Goal: Information Seeking & Learning: Learn about a topic

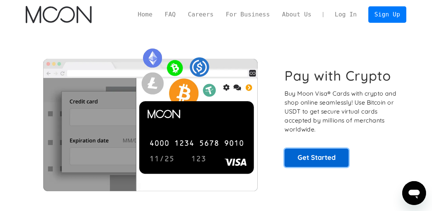
click at [311, 160] on link "Get Started" at bounding box center [317, 157] width 64 height 18
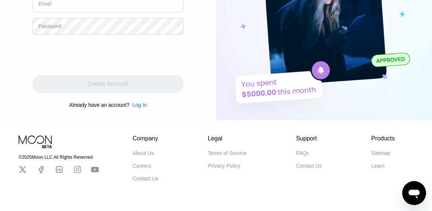
scroll to position [135, 0]
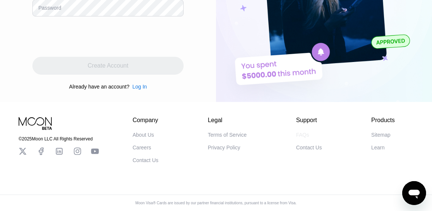
click at [300, 133] on div "FAQs" at bounding box center [302, 135] width 13 height 6
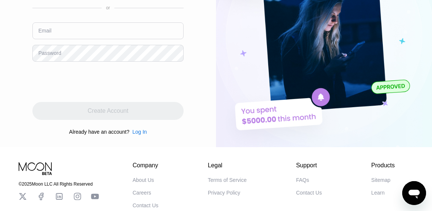
scroll to position [23, 0]
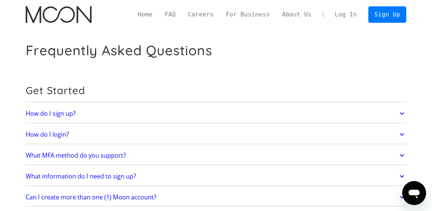
click at [119, 113] on link "How do I sign up?" at bounding box center [216, 113] width 380 height 15
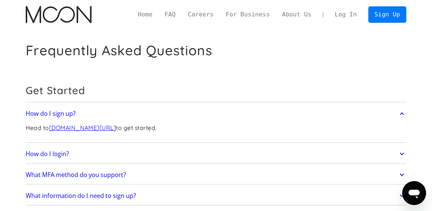
click at [119, 113] on link "How do I sign up?" at bounding box center [216, 113] width 380 height 15
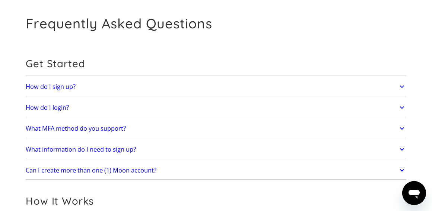
scroll to position [37, 0]
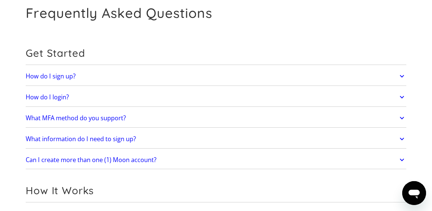
click at [126, 118] on link "What MFA method do you support?" at bounding box center [216, 117] width 380 height 15
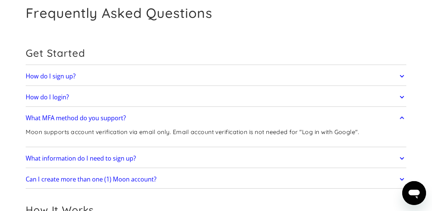
click at [126, 118] on link "What MFA method do you support?" at bounding box center [216, 117] width 380 height 15
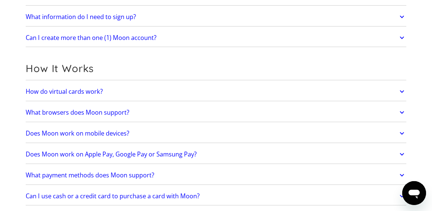
scroll to position [149, 0]
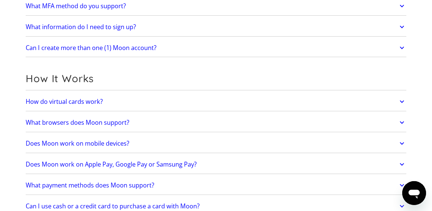
click at [130, 105] on link "How do virtual cards work?" at bounding box center [216, 101] width 380 height 15
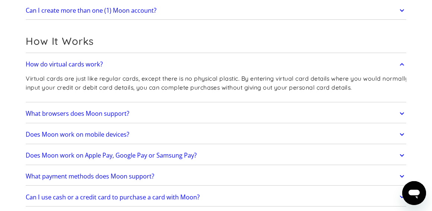
scroll to position [224, 0]
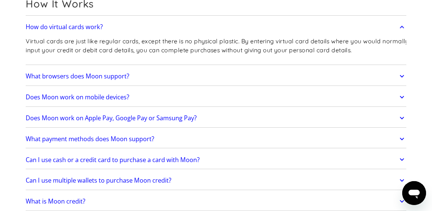
click at [139, 78] on link "What browsers does Moon support?" at bounding box center [216, 75] width 380 height 15
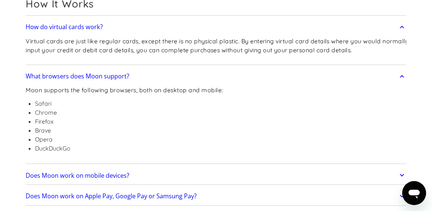
click at [139, 78] on link "What browsers does Moon support?" at bounding box center [216, 75] width 380 height 15
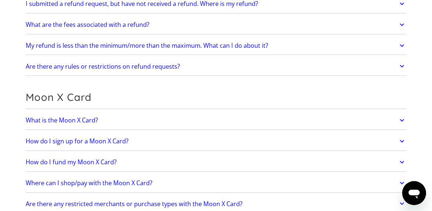
scroll to position [484, 0]
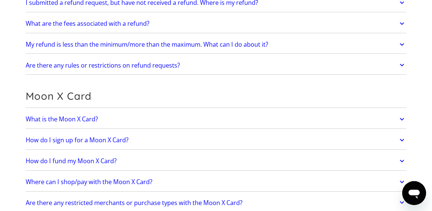
click at [153, 123] on link "What is the Moon X Card?" at bounding box center [216, 118] width 380 height 15
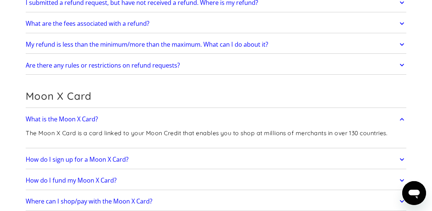
click at [153, 123] on link "What is the Moon X Card?" at bounding box center [216, 118] width 380 height 15
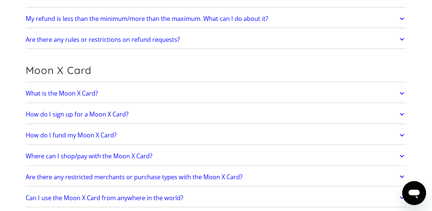
scroll to position [522, 0]
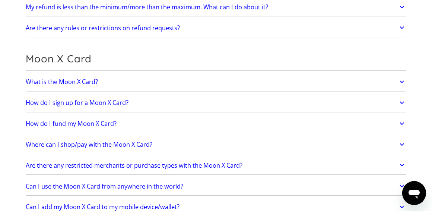
click at [153, 107] on link "How do I sign up for a Moon X Card?" at bounding box center [216, 102] width 380 height 15
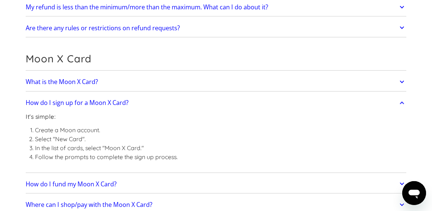
click at [153, 107] on link "How do I sign up for a Moon X Card?" at bounding box center [216, 102] width 380 height 15
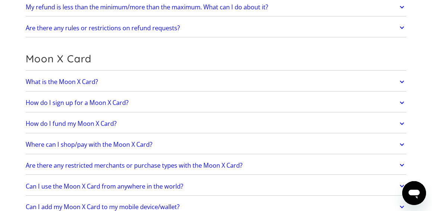
click at [146, 128] on link "How do I fund my Moon X Card?" at bounding box center [216, 123] width 380 height 15
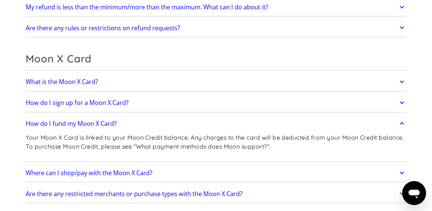
click at [146, 128] on link "How do I fund my Moon X Card?" at bounding box center [216, 123] width 380 height 15
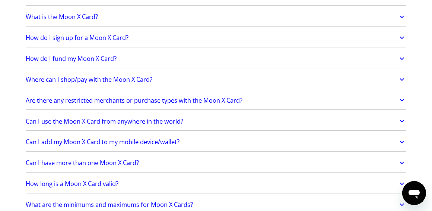
scroll to position [596, 0]
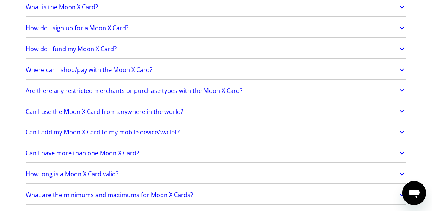
click at [154, 115] on h2 "Can I use the Moon X Card from anywhere in the world?" at bounding box center [105, 111] width 158 height 7
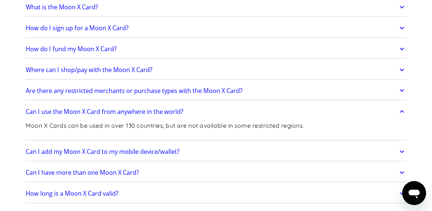
click at [155, 115] on h2 "Can I use the Moon X Card from anywhere in the world?" at bounding box center [105, 111] width 158 height 7
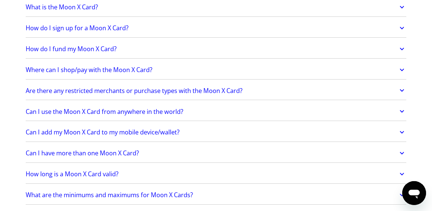
scroll to position [633, 0]
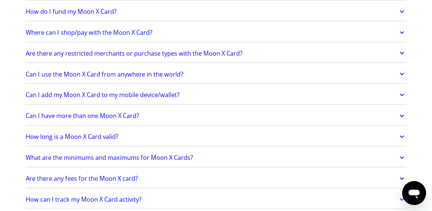
click at [154, 120] on link "Can I have more than one Moon X Card?" at bounding box center [216, 115] width 380 height 15
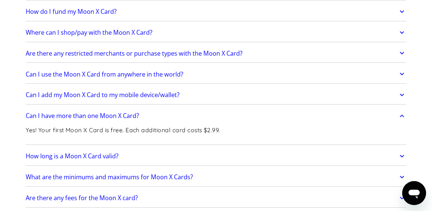
click at [154, 120] on link "Can I have more than one Moon X Card?" at bounding box center [216, 115] width 380 height 15
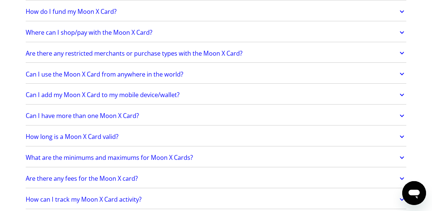
click at [168, 143] on link "How long is a Moon X Card valid?" at bounding box center [216, 136] width 380 height 15
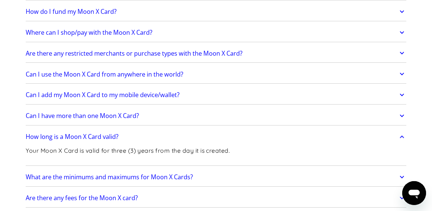
click at [167, 140] on link "How long is a Moon X Card valid?" at bounding box center [216, 136] width 380 height 15
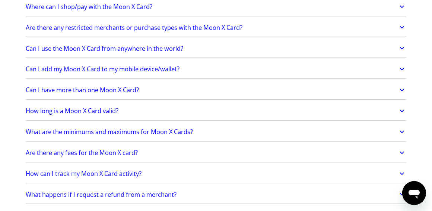
scroll to position [671, 0]
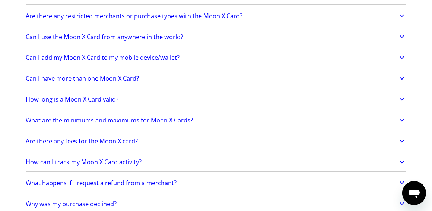
click at [171, 124] on h2 "What are the minimums and maximums for Moon X Cards?" at bounding box center [109, 119] width 167 height 7
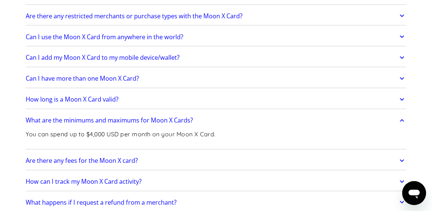
click at [171, 124] on h2 "What are the minimums and maximums for Moon X Cards?" at bounding box center [109, 119] width 167 height 7
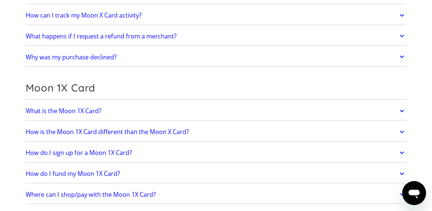
scroll to position [820, 0]
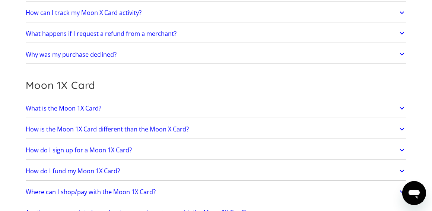
click at [195, 135] on link "How is the Moon 1X Card different than the Moon X Card?" at bounding box center [216, 128] width 380 height 15
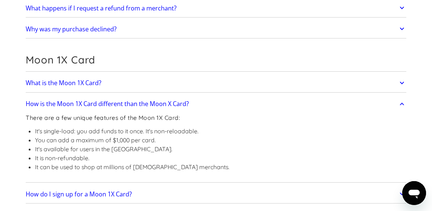
scroll to position [857, 0]
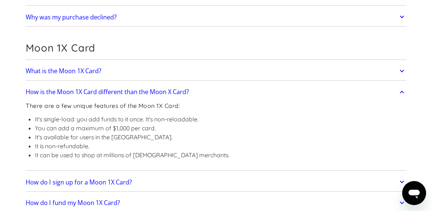
click at [193, 94] on link "How is the Moon 1X Card different than the Moon X Card?" at bounding box center [216, 91] width 380 height 15
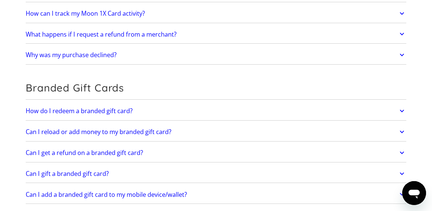
scroll to position [1155, 0]
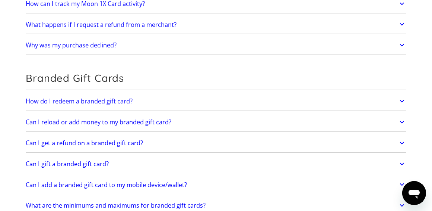
click at [183, 108] on link "How do I redeem a branded gift card?" at bounding box center [216, 100] width 380 height 15
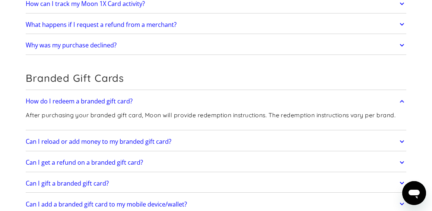
click at [181, 107] on link "How do I redeem a branded gift card?" at bounding box center [216, 100] width 380 height 15
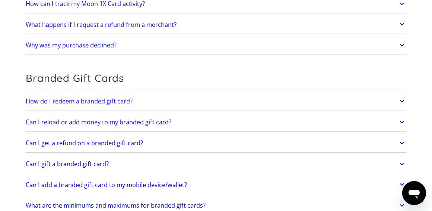
click at [191, 127] on link "Can I reload or add money to my branded gift card?" at bounding box center [216, 121] width 380 height 15
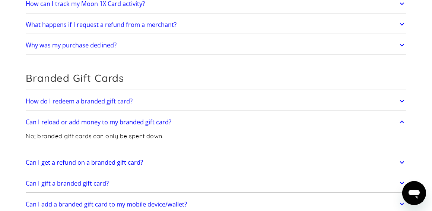
click at [191, 127] on link "Can I reload or add money to my branded gift card?" at bounding box center [216, 121] width 380 height 15
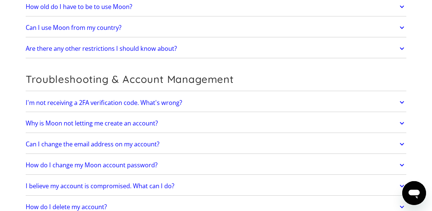
scroll to position [1565, 0]
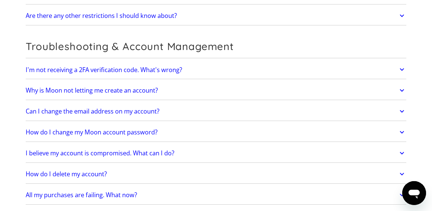
click at [203, 119] on link "Can I change the email address on my account?" at bounding box center [216, 111] width 380 height 15
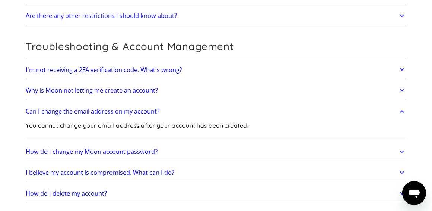
click at [203, 119] on link "Can I change the email address on my account?" at bounding box center [216, 111] width 380 height 15
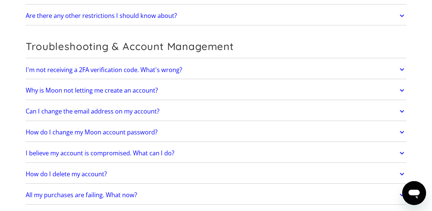
scroll to position [1602, 0]
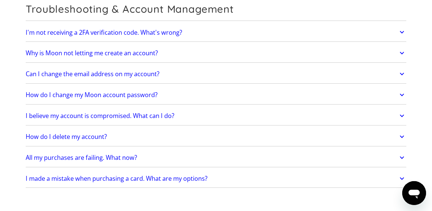
click at [208, 102] on link "How do I change my Moon account password?" at bounding box center [216, 94] width 380 height 15
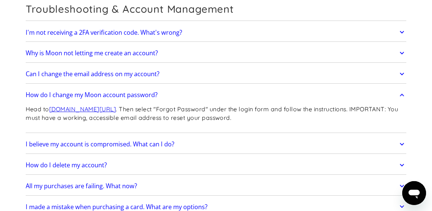
click at [208, 102] on link "How do I change my Moon account password?" at bounding box center [216, 94] width 380 height 15
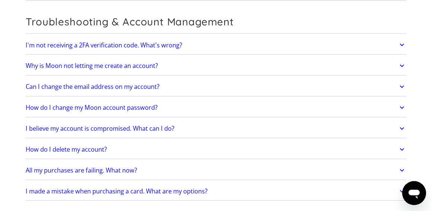
scroll to position [1678, 0]
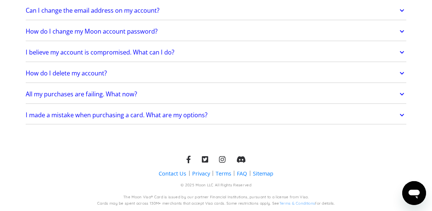
click at [203, 114] on h2 "I made a mistake when purchasing a card. What are my options?" at bounding box center [117, 114] width 182 height 7
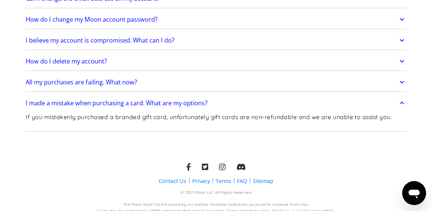
click at [216, 110] on link "I made a mistake when purchasing a card. What are my options?" at bounding box center [216, 102] width 380 height 15
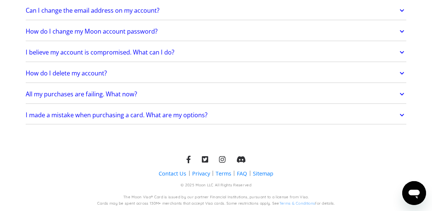
scroll to position [1640, 0]
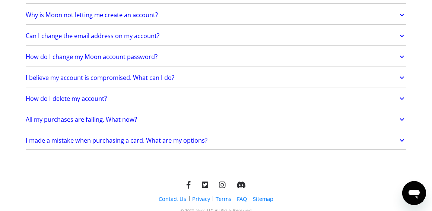
click at [205, 123] on link "All my purchases are failing. What now?" at bounding box center [216, 118] width 380 height 15
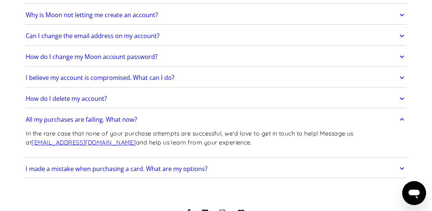
click at [200, 127] on link "All my purchases are failing. What now?" at bounding box center [216, 118] width 380 height 15
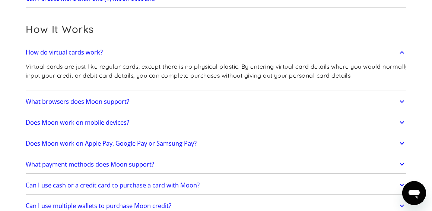
scroll to position [150, 0]
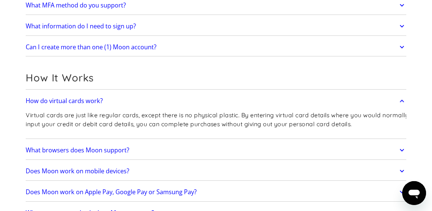
click at [94, 102] on h2 "How do virtual cards work?" at bounding box center [64, 100] width 77 height 7
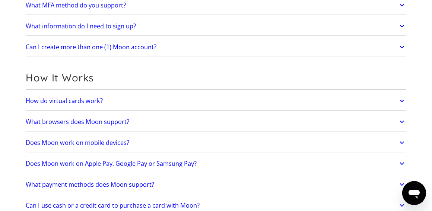
click at [94, 102] on h2 "How do virtual cards work?" at bounding box center [64, 100] width 77 height 7
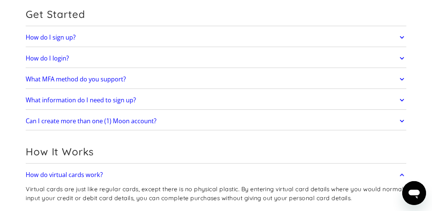
scroll to position [75, 0]
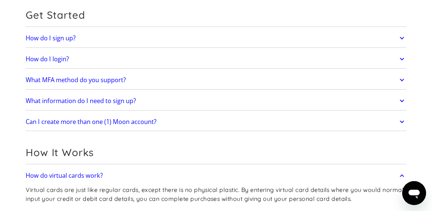
click at [177, 124] on link "Can I create more than one (1) Moon account?" at bounding box center [216, 121] width 380 height 15
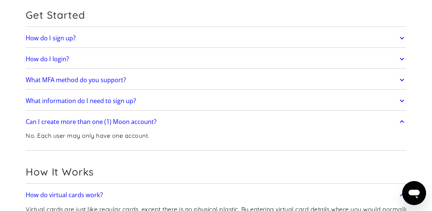
click at [177, 123] on link "Can I create more than one (1) Moon account?" at bounding box center [216, 121] width 380 height 15
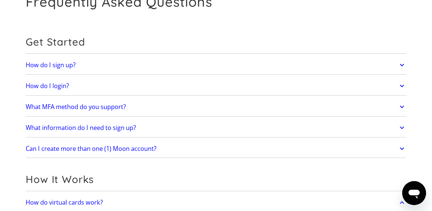
scroll to position [38, 0]
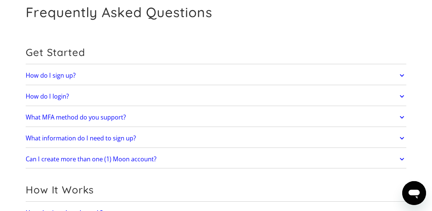
click at [187, 138] on link "What information do I need to sign up?" at bounding box center [216, 137] width 380 height 15
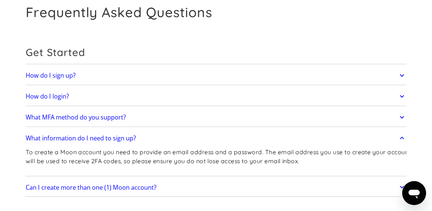
click at [168, 120] on link "What MFA method do you support?" at bounding box center [216, 116] width 380 height 15
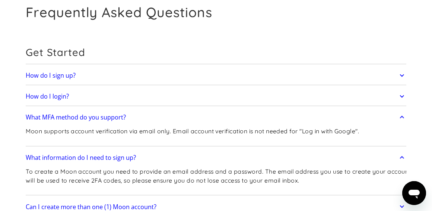
click at [167, 116] on link "What MFA method do you support?" at bounding box center [216, 116] width 380 height 15
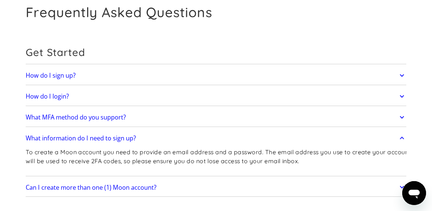
click at [170, 78] on link "How do I sign up?" at bounding box center [216, 75] width 380 height 15
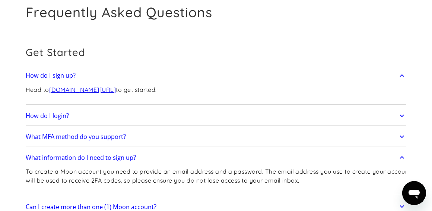
click at [170, 78] on link "How do I sign up?" at bounding box center [216, 75] width 380 height 15
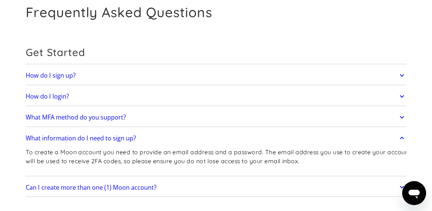
scroll to position [0, 0]
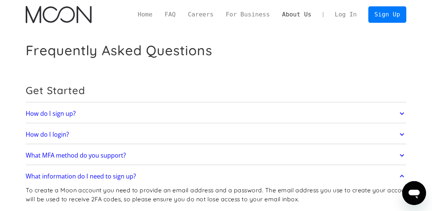
click at [297, 15] on link "About Us" at bounding box center [297, 14] width 42 height 9
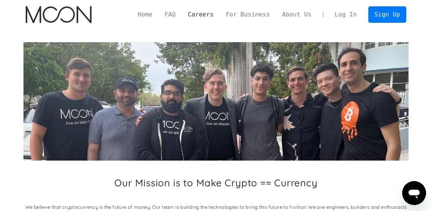
click at [216, 17] on link "Careers" at bounding box center [201, 14] width 38 height 9
click at [158, 15] on link "Home" at bounding box center [145, 14] width 27 height 9
